Goal: Transaction & Acquisition: Purchase product/service

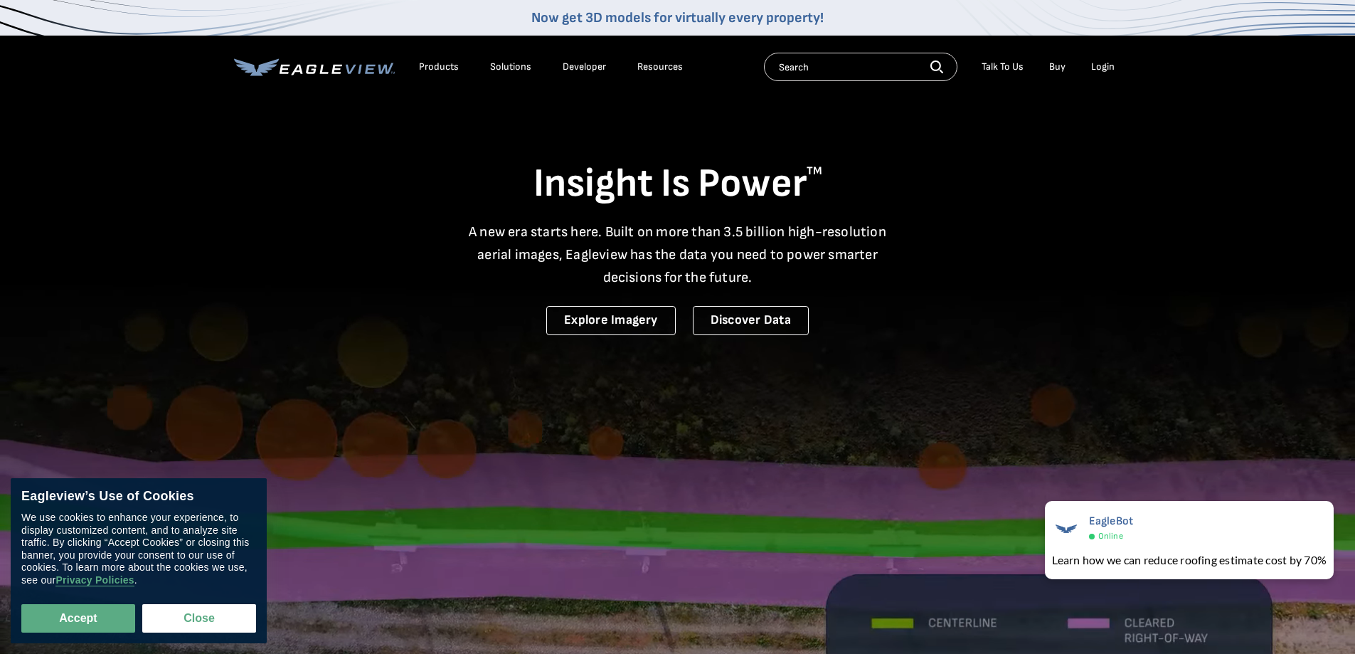
click at [1100, 70] on div "Login" at bounding box center [1102, 66] width 23 height 13
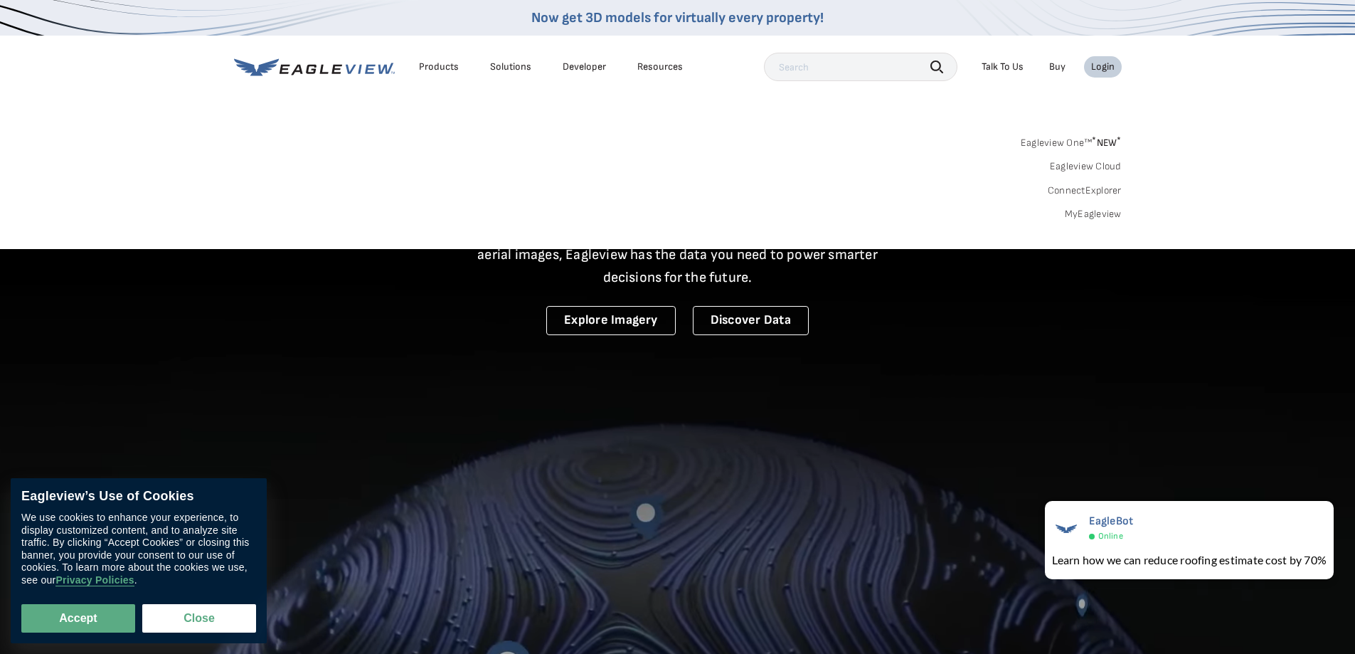
click at [1093, 214] on link "MyEagleview" at bounding box center [1093, 214] width 57 height 13
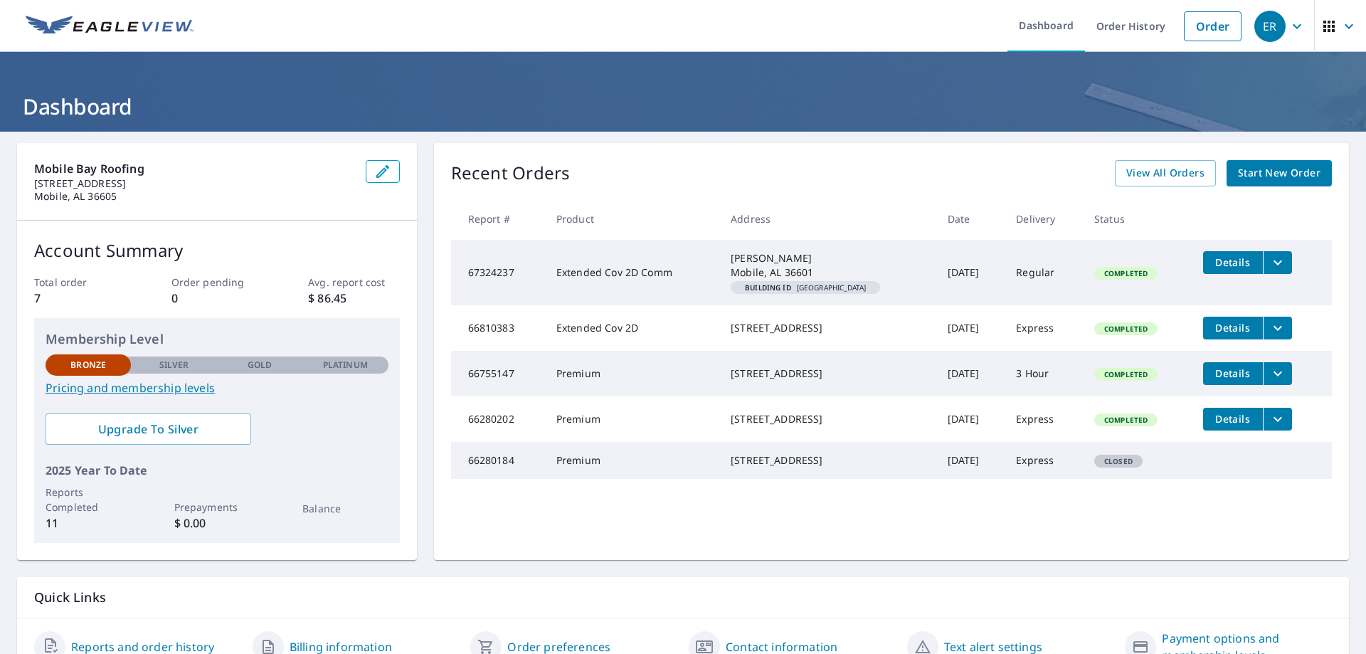
click at [1255, 181] on span "Start New Order" at bounding box center [1279, 173] width 83 height 18
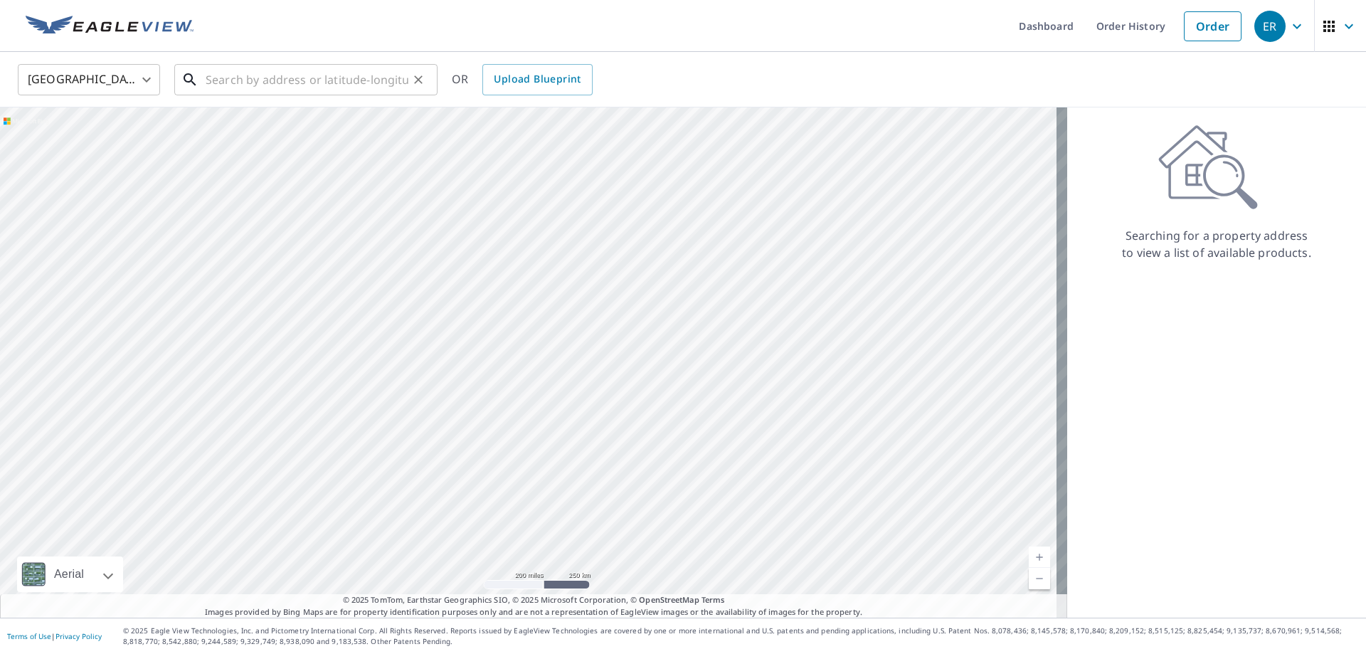
click at [258, 83] on input "text" at bounding box center [307, 80] width 203 height 40
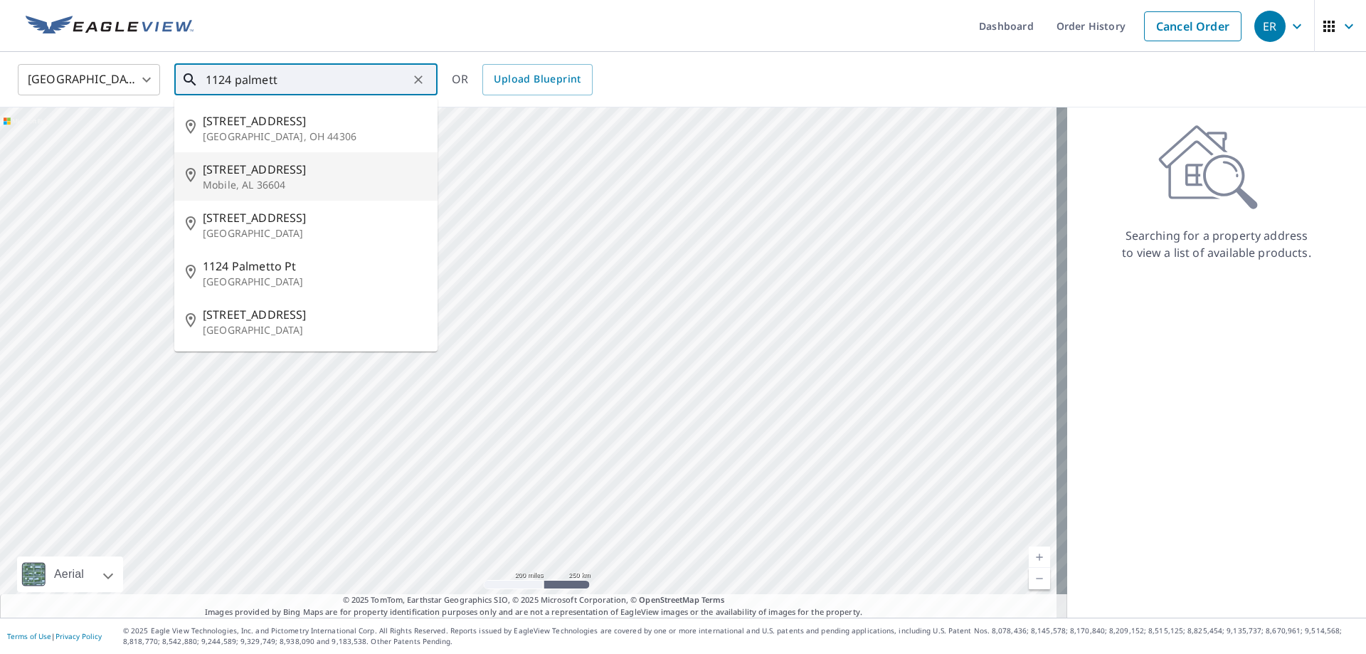
click at [281, 178] on p "Mobile, AL 36604" at bounding box center [314, 185] width 223 height 14
type input "1124 Palmetto St Mobile, AL 36604"
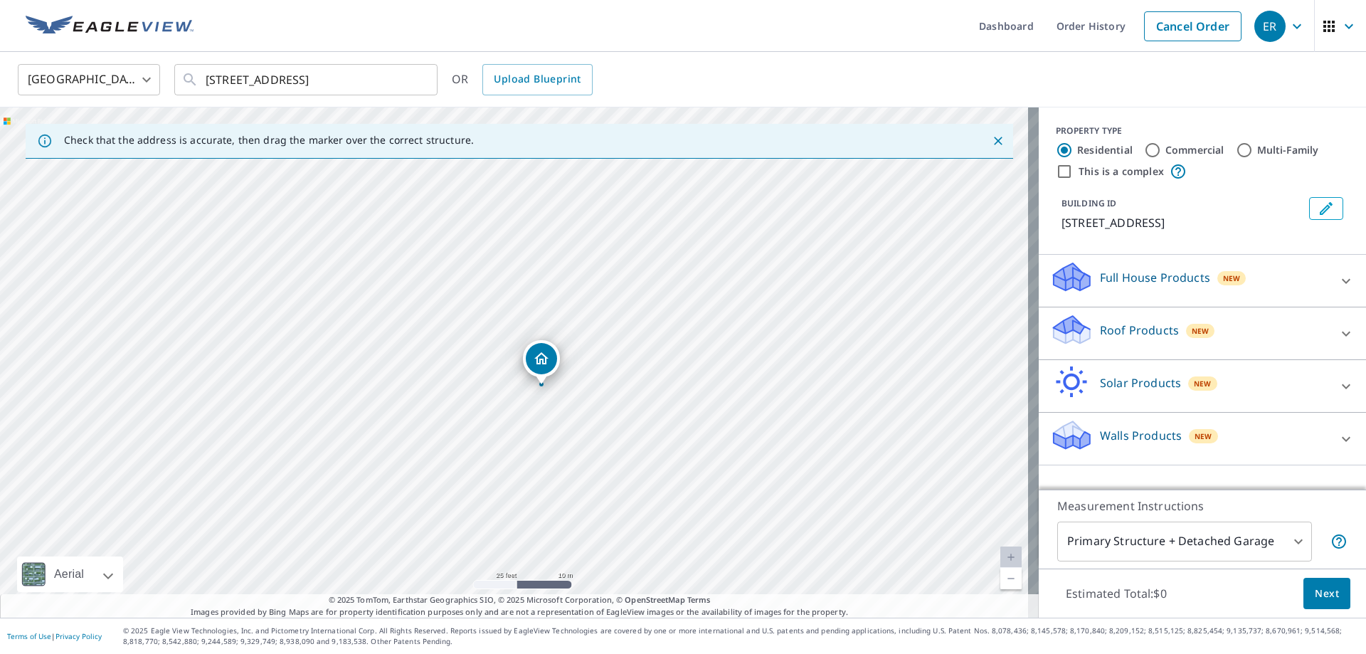
drag, startPoint x: 534, startPoint y: 406, endPoint x: 561, endPoint y: 430, distance: 36.3
click at [561, 430] on div "1124 Palmetto St Mobile, AL 36604" at bounding box center [519, 362] width 1039 height 510
click at [556, 396] on div "1124 Palmetto St Mobile, AL 36604" at bounding box center [519, 362] width 1039 height 510
click at [1337, 332] on icon at bounding box center [1345, 333] width 17 height 17
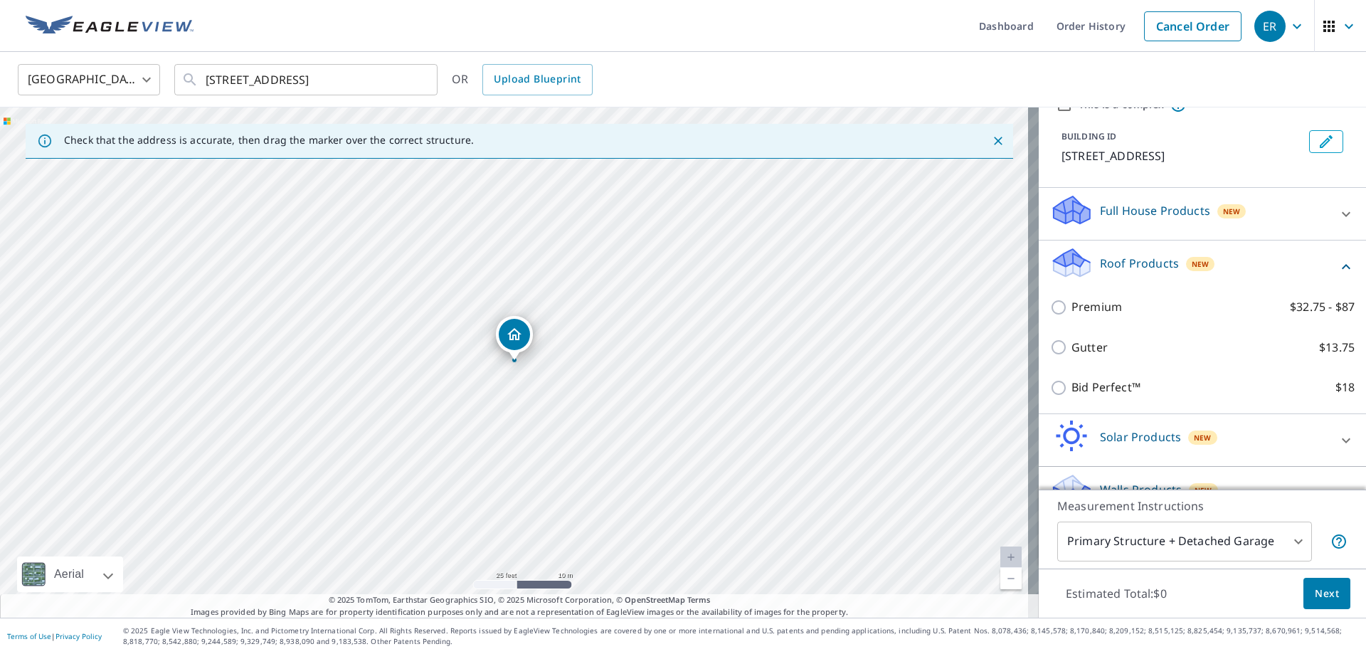
scroll to position [97, 0]
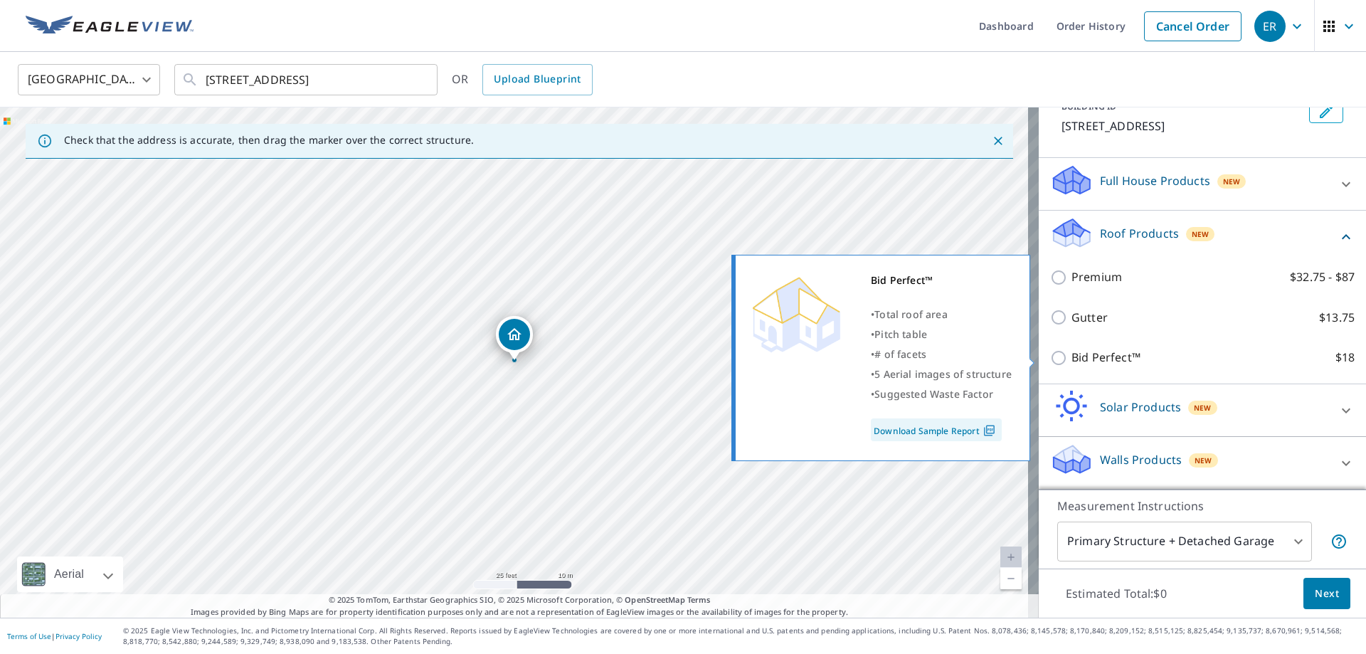
click at [983, 430] on img at bounding box center [988, 430] width 19 height 13
click at [1050, 356] on input "Bid Perfect™ $18" at bounding box center [1060, 357] width 21 height 17
checkbox input "true"
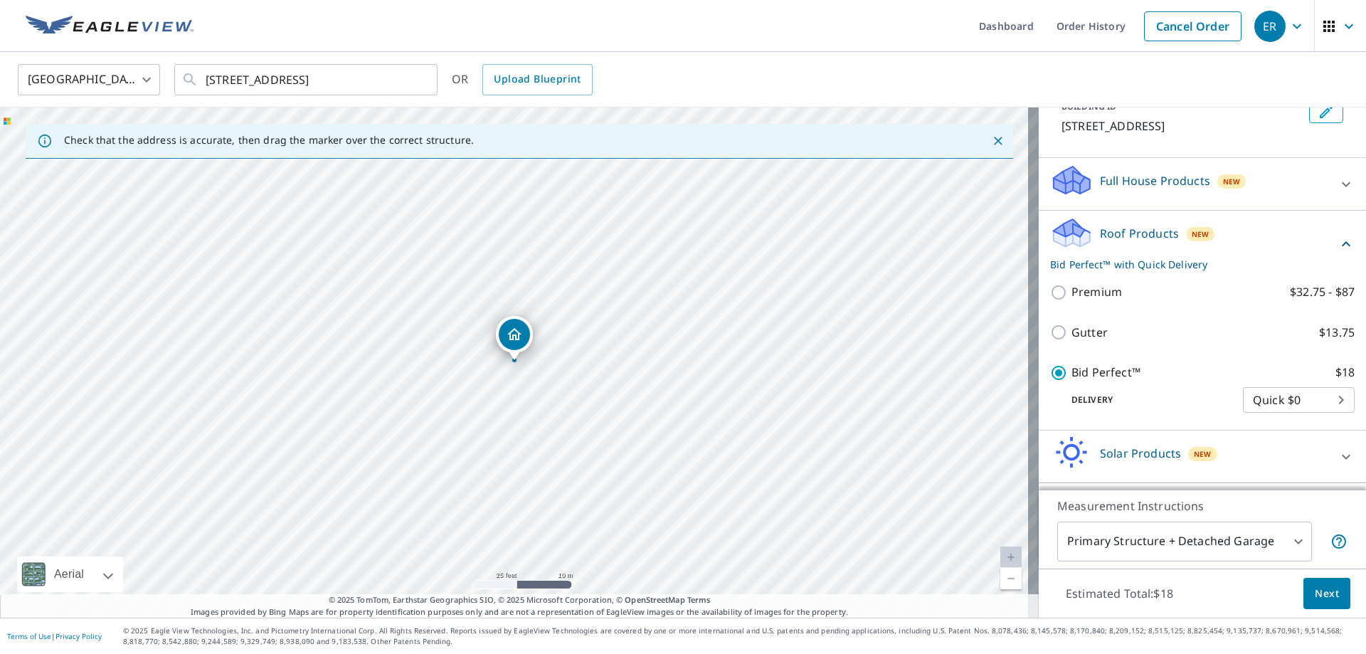
click at [1290, 402] on body "ER ER Dashboard Order History Cancel Order ER United States US ​ 1124 Palmetto …" at bounding box center [683, 327] width 1366 height 654
click at [1322, 397] on li "Quick $0" at bounding box center [1277, 400] width 112 height 26
click at [1319, 400] on body "ER ER Dashboard Order History Cancel Order ER United States US ​ 1124 Palmetto …" at bounding box center [683, 327] width 1366 height 654
click at [1319, 400] on li "Quick $0" at bounding box center [1277, 400] width 112 height 26
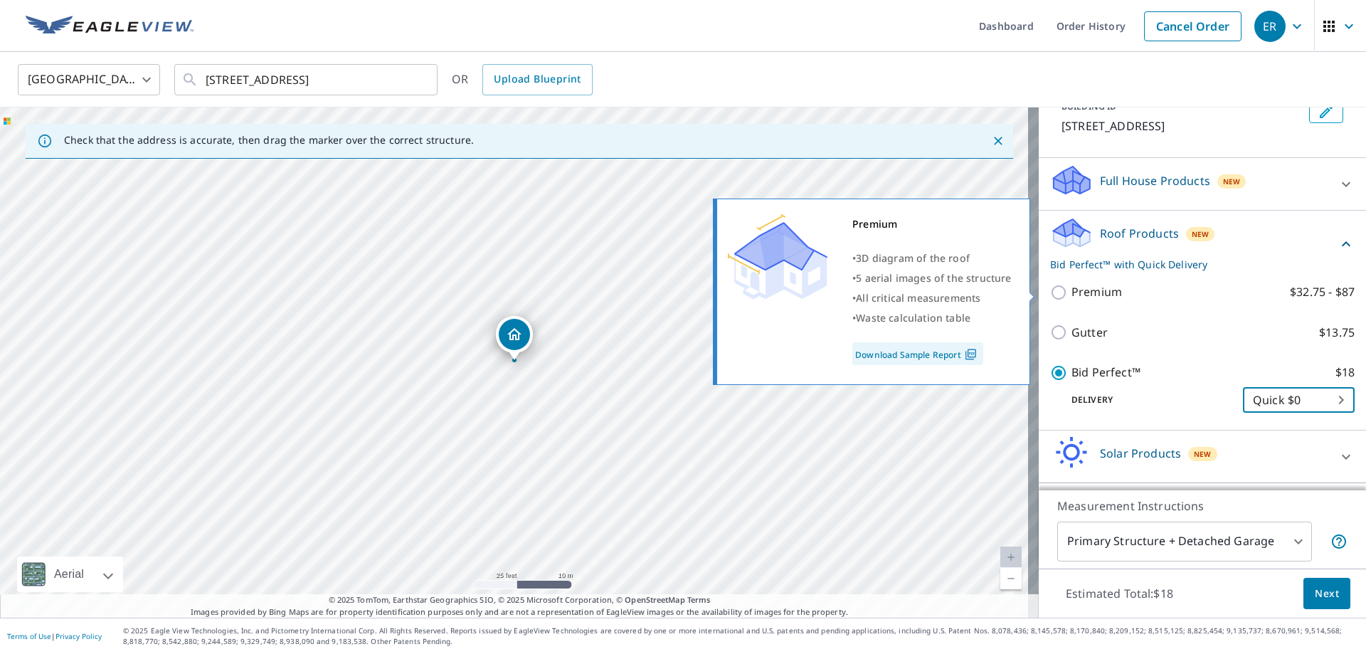
click at [1053, 290] on input "Premium $32.75 - $87" at bounding box center [1060, 292] width 21 height 17
checkbox input "true"
checkbox input "false"
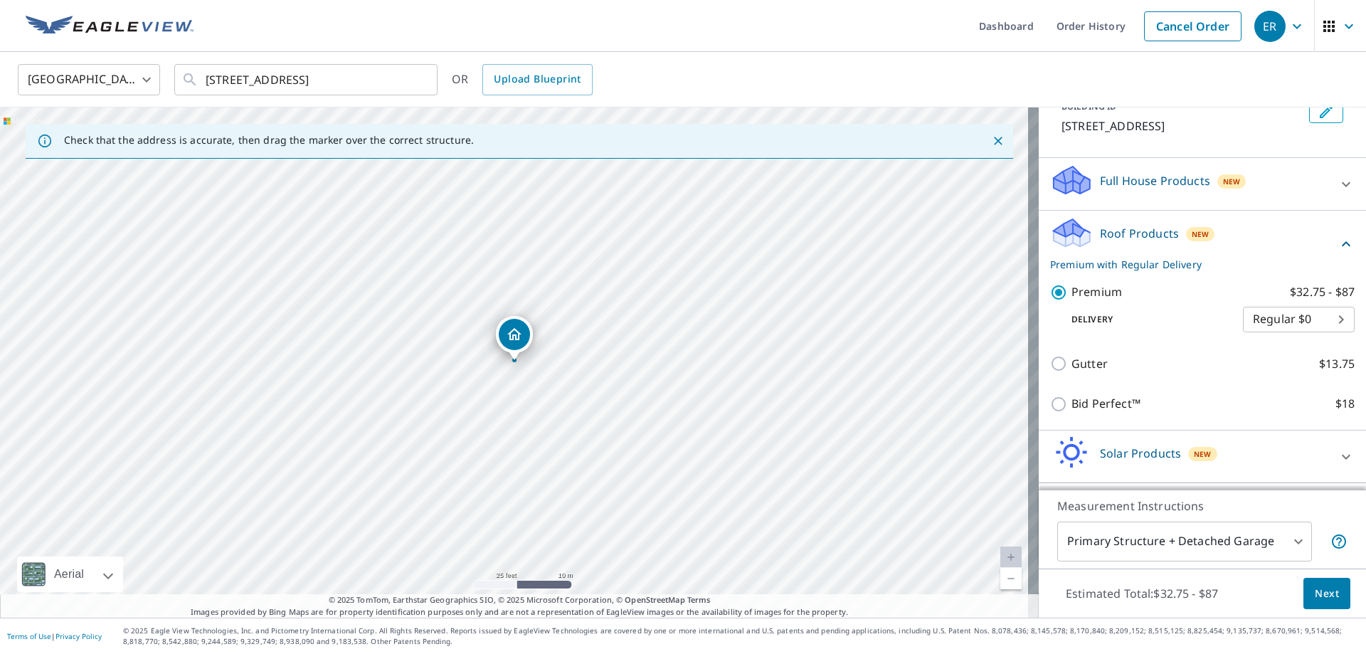
click at [1319, 317] on body "ER ER Dashboard Order History Cancel Order ER United States US ​ 1124 Palmetto …" at bounding box center [683, 327] width 1366 height 654
click at [1089, 291] on div at bounding box center [683, 327] width 1366 height 654
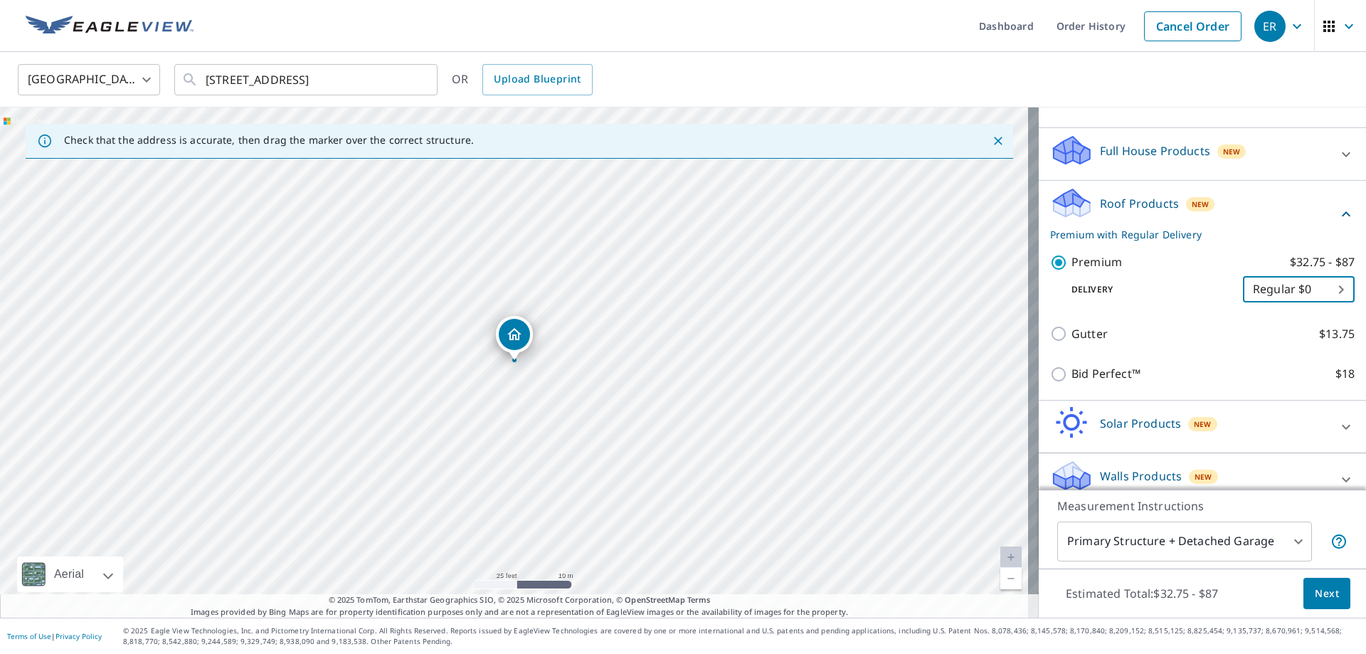
scroll to position [143, 0]
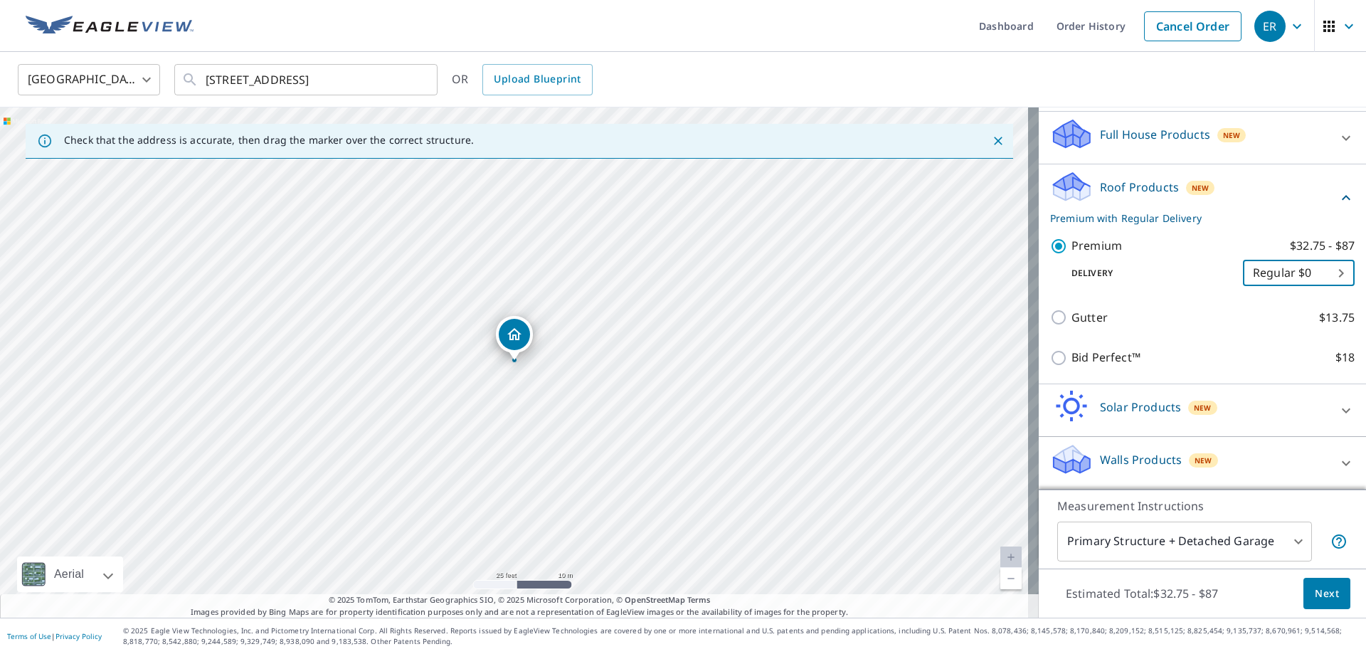
click at [1317, 593] on span "Next" at bounding box center [1326, 594] width 24 height 18
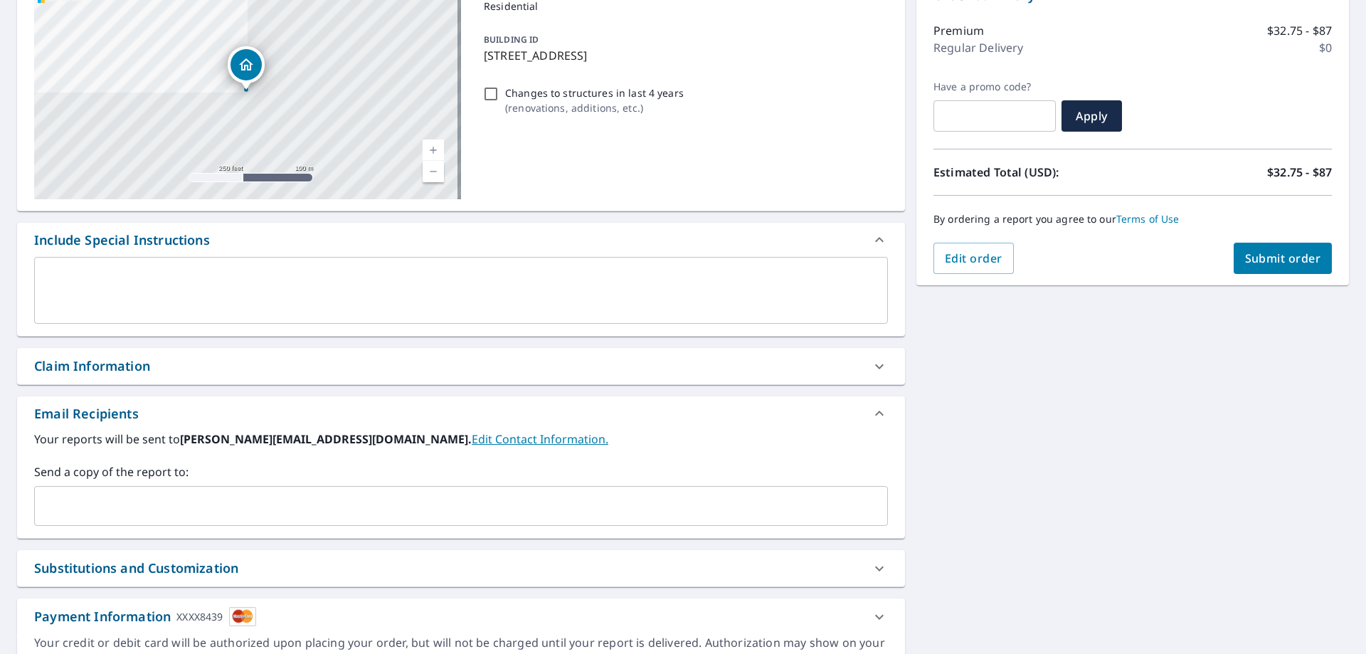
scroll to position [190, 0]
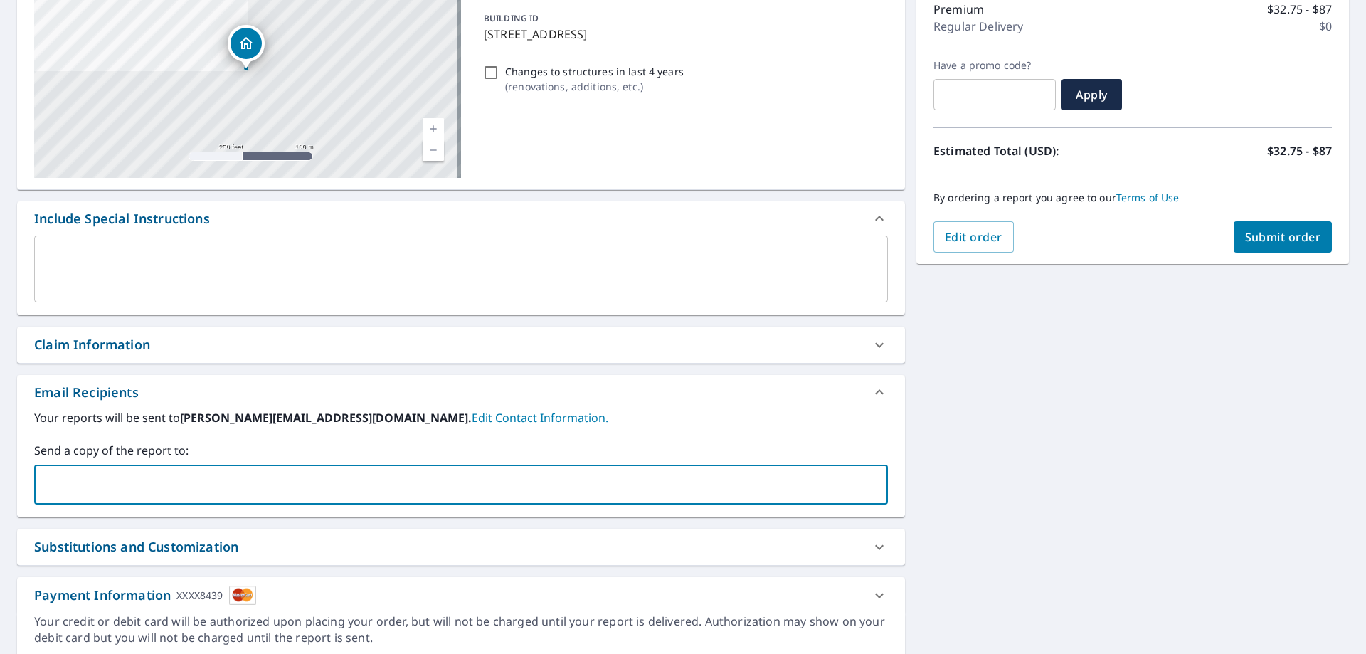
click at [158, 478] on input "text" at bounding box center [450, 484] width 819 height 27
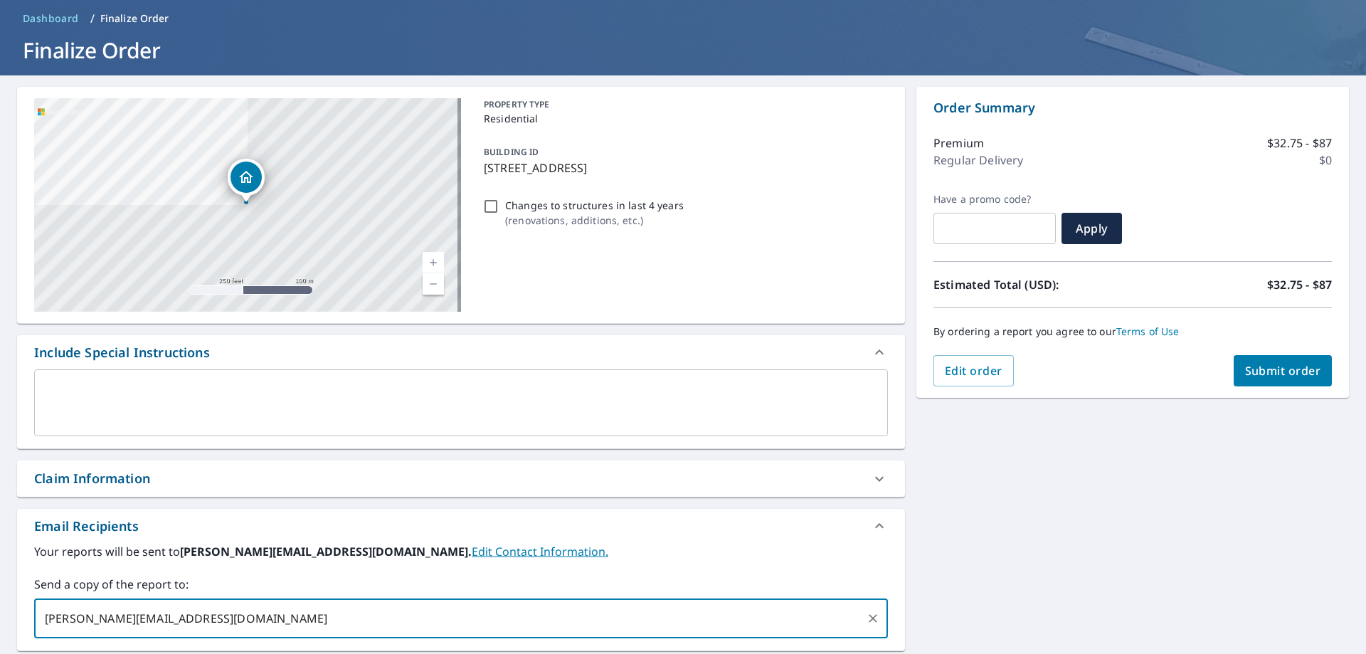
scroll to position [0, 0]
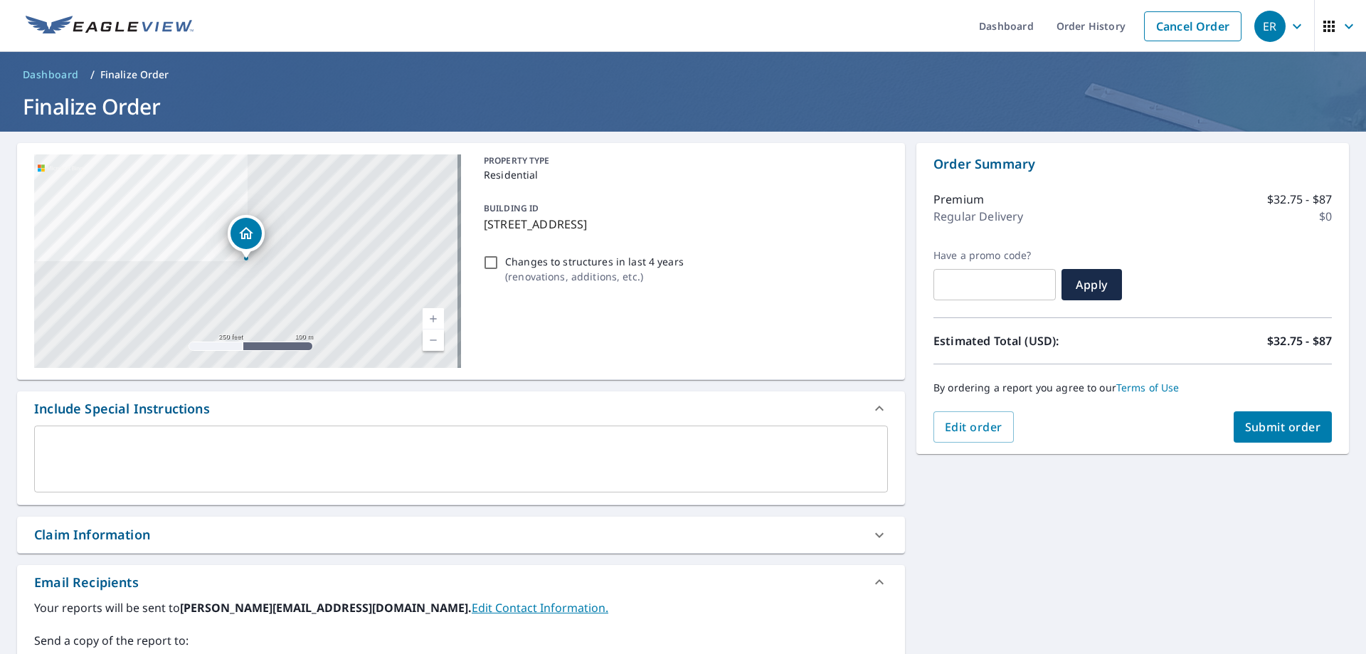
type input "robert@mobilebayroofing.com"
click at [1250, 420] on span "Submit order" at bounding box center [1283, 427] width 76 height 16
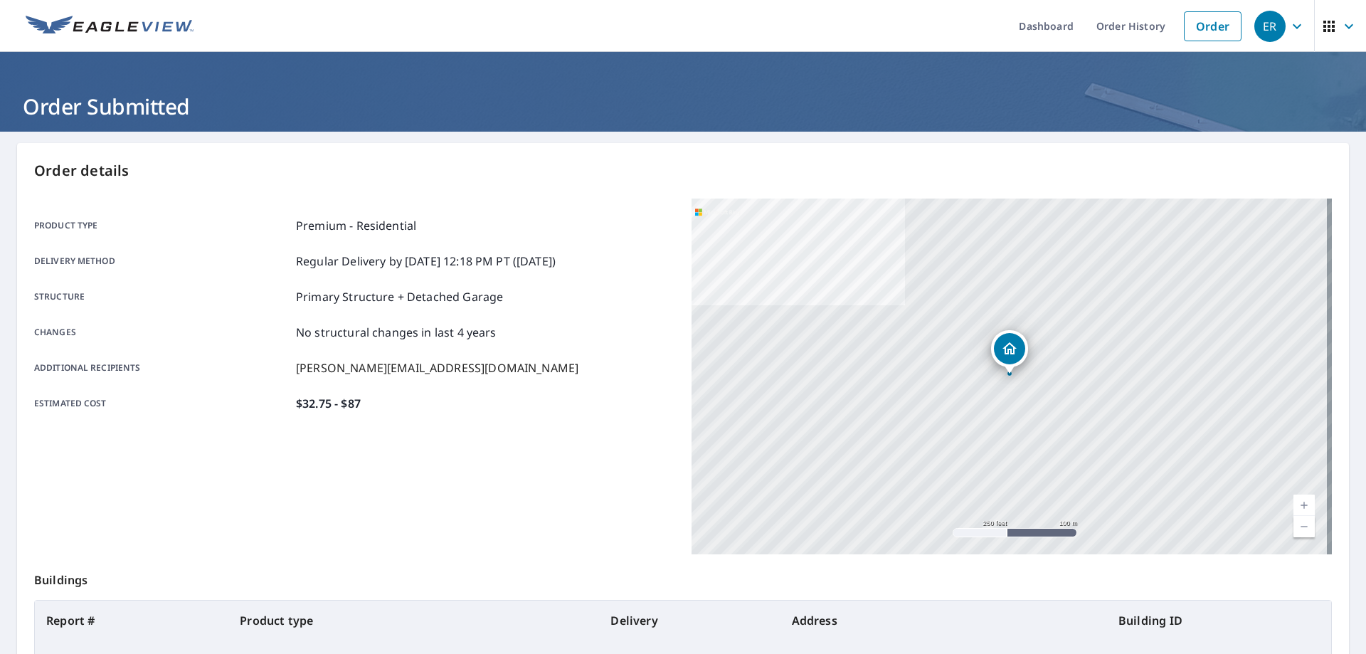
scroll to position [184, 0]
